Goal: Navigation & Orientation: Find specific page/section

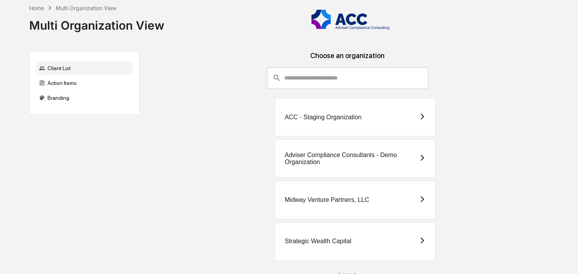
click at [322, 202] on div "Midway Venture Partners, LLC" at bounding box center [327, 199] width 84 height 7
click at [373, 236] on div "Strategic Wealth Capital" at bounding box center [355, 241] width 161 height 38
